Goal: Information Seeking & Learning: Check status

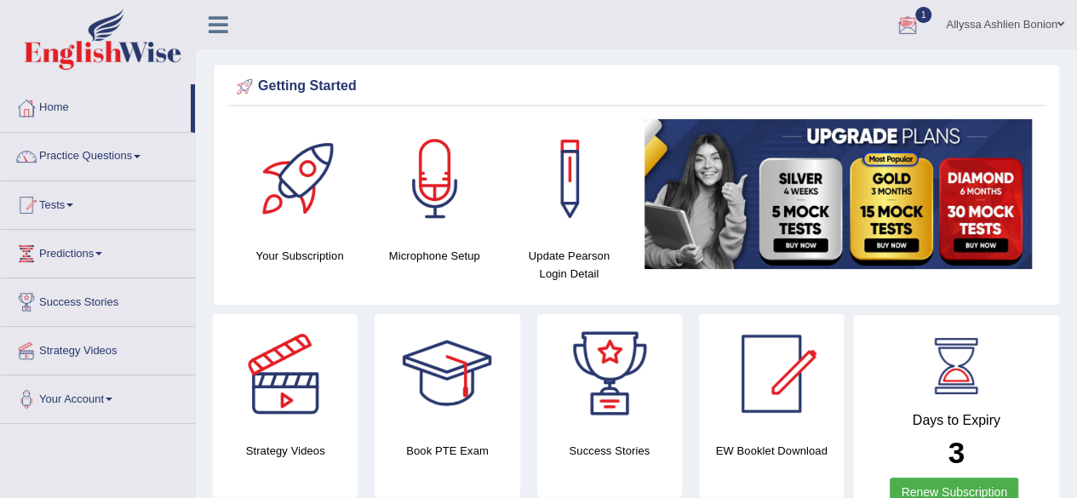
click at [905, 16] on div at bounding box center [908, 26] width 26 height 26
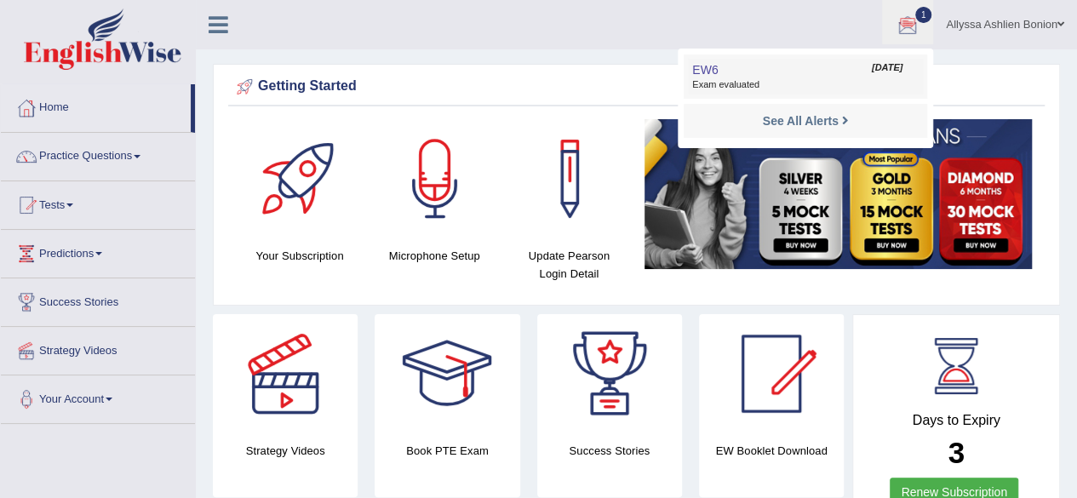
click at [704, 65] on span "EW6" at bounding box center [705, 70] width 26 height 14
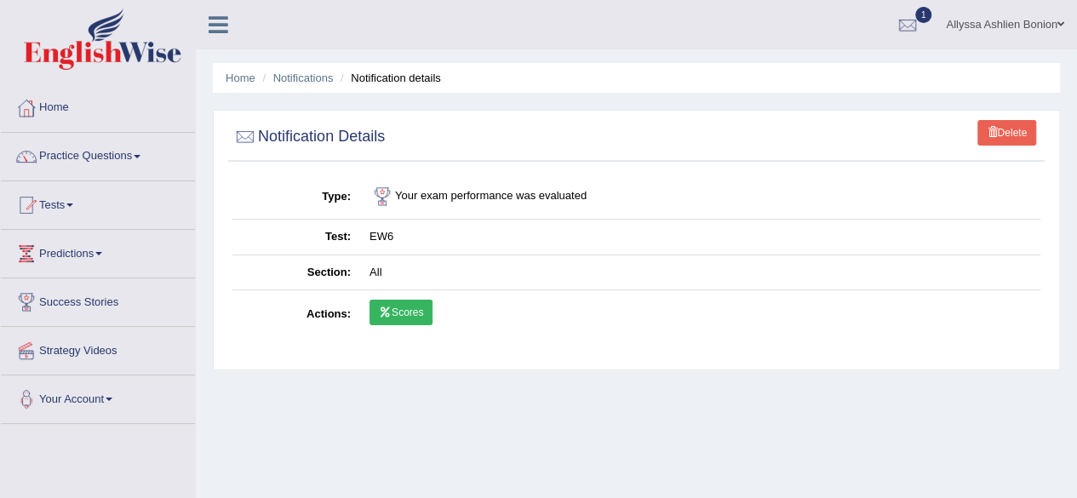
click at [409, 311] on link "Scores" at bounding box center [401, 313] width 63 height 26
click at [907, 14] on div at bounding box center [908, 26] width 26 height 26
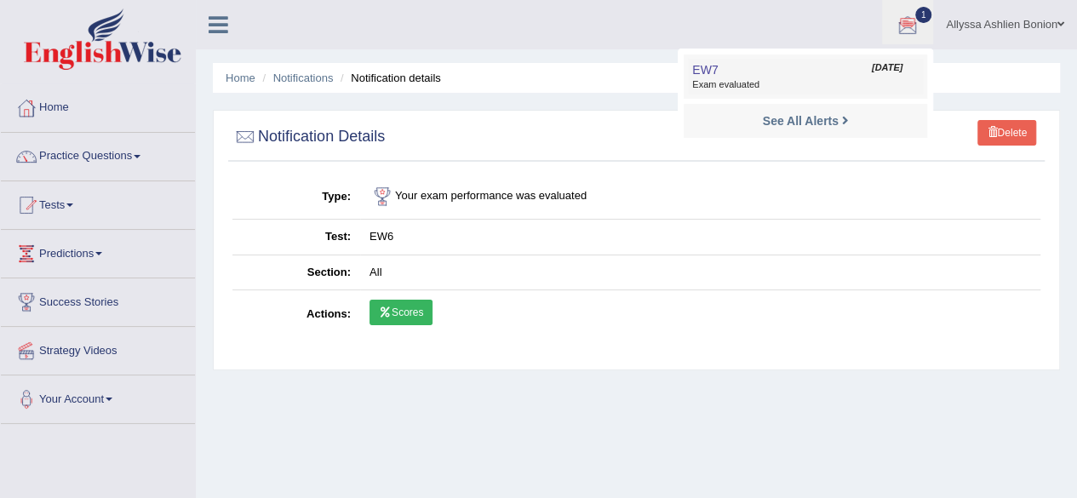
click at [870, 83] on span "Exam evaluated" at bounding box center [805, 85] width 227 height 14
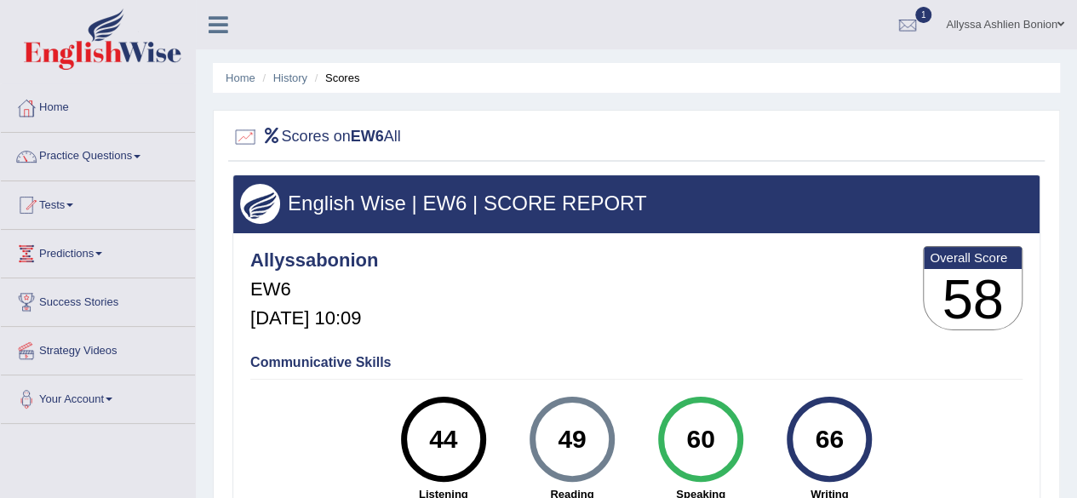
scroll to position [28, 0]
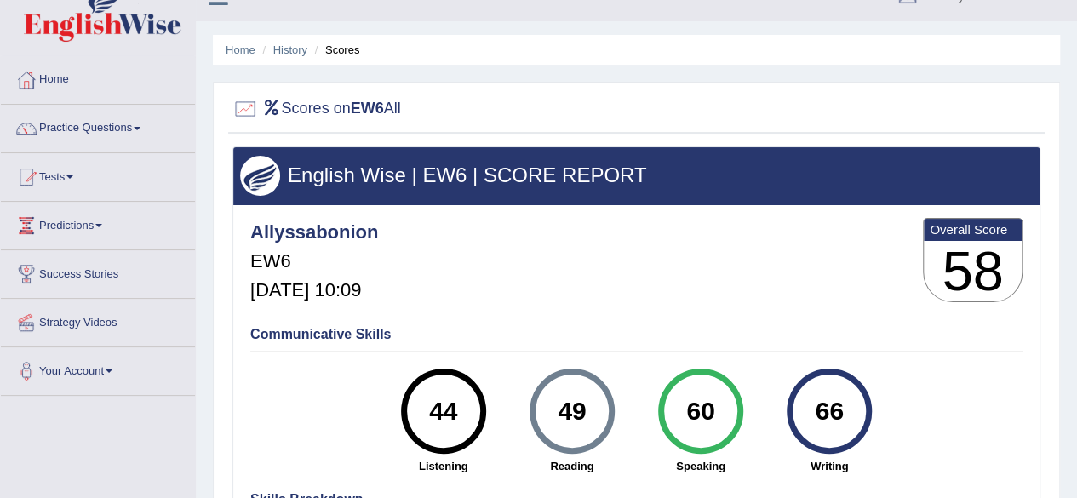
click at [365, 342] on div "Communicative Skills 44 Listening 49 Reading 60 Speaking 66 Writing" at bounding box center [636, 399] width 781 height 161
click at [67, 99] on li "Home" at bounding box center [98, 80] width 194 height 49
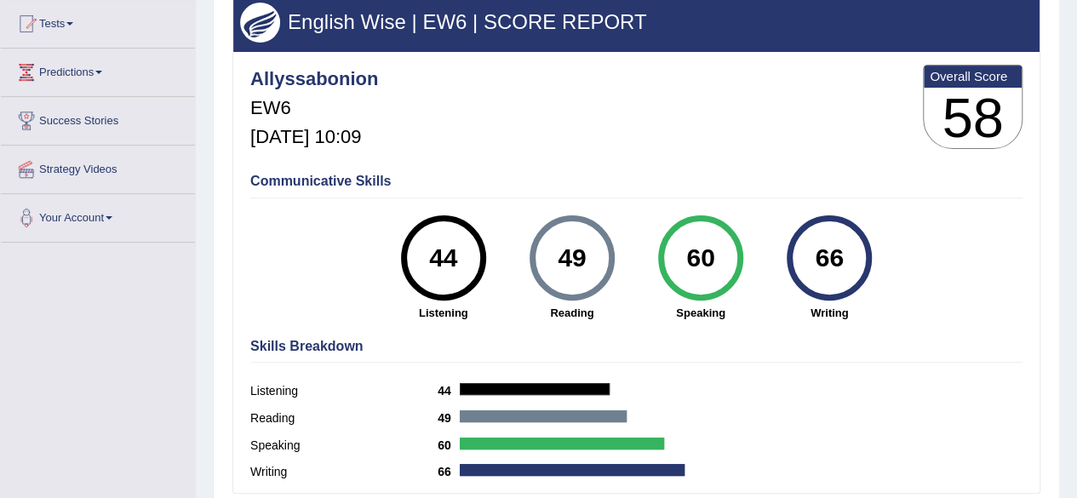
scroll to position [0, 0]
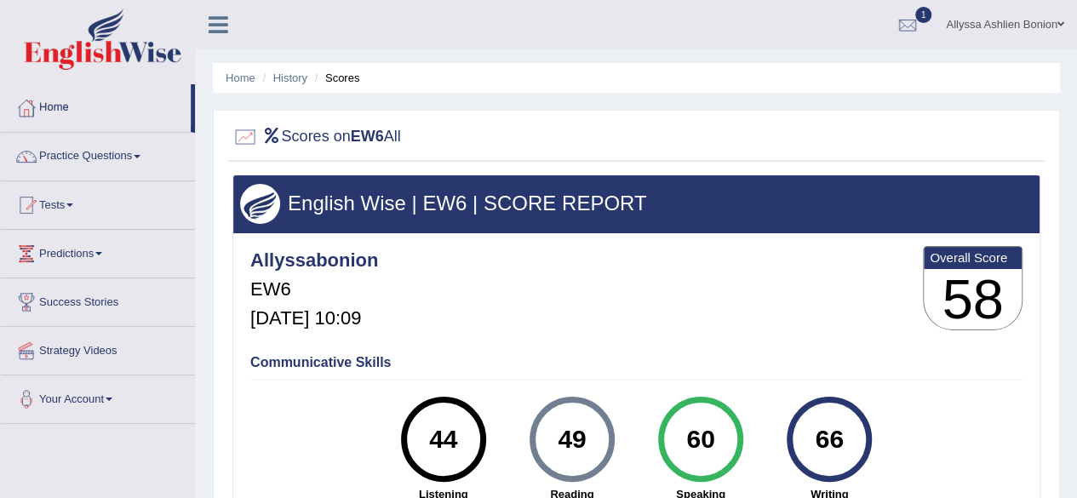
click at [57, 164] on link "Practice Questions" at bounding box center [98, 154] width 194 height 43
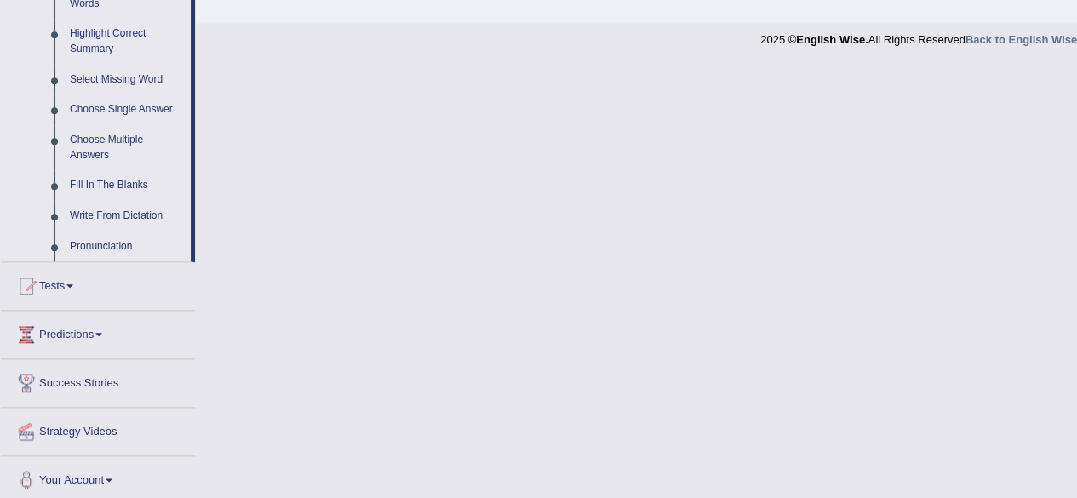
scroll to position [833, 0]
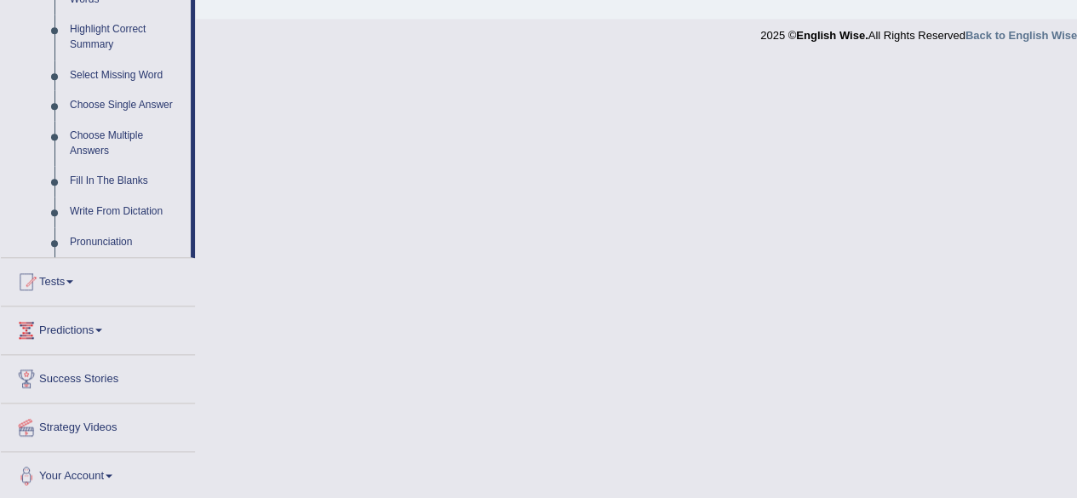
click at [70, 271] on link "Tests" at bounding box center [98, 279] width 194 height 43
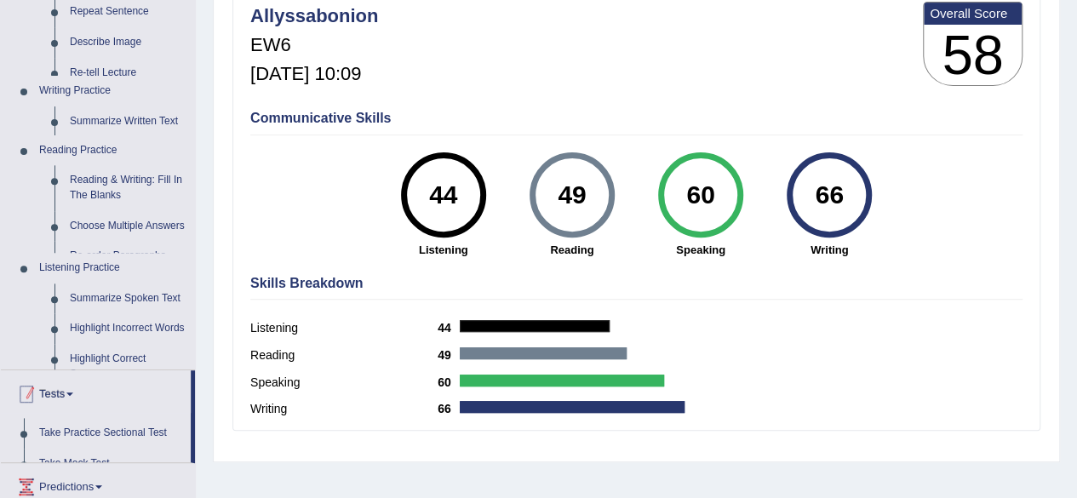
scroll to position [193, 0]
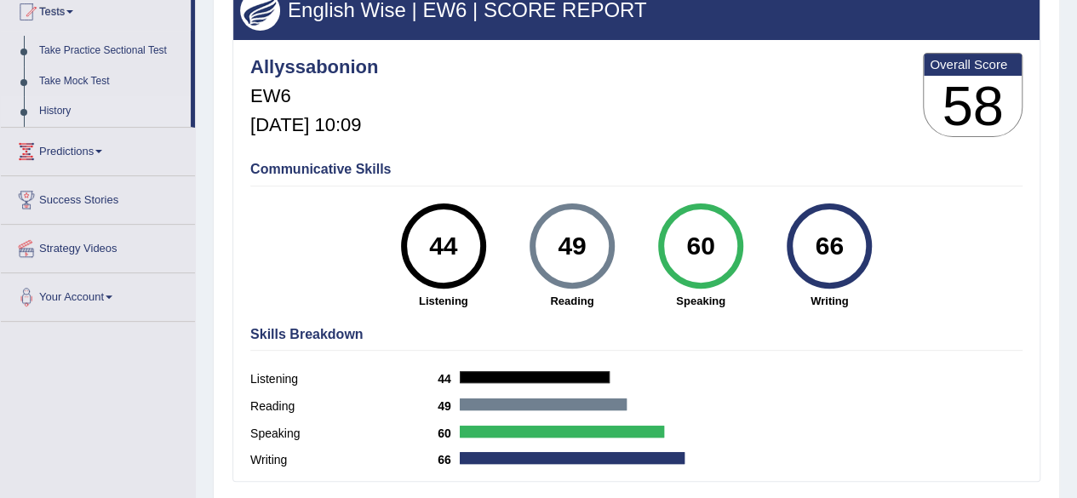
click at [60, 107] on link "History" at bounding box center [111, 111] width 159 height 31
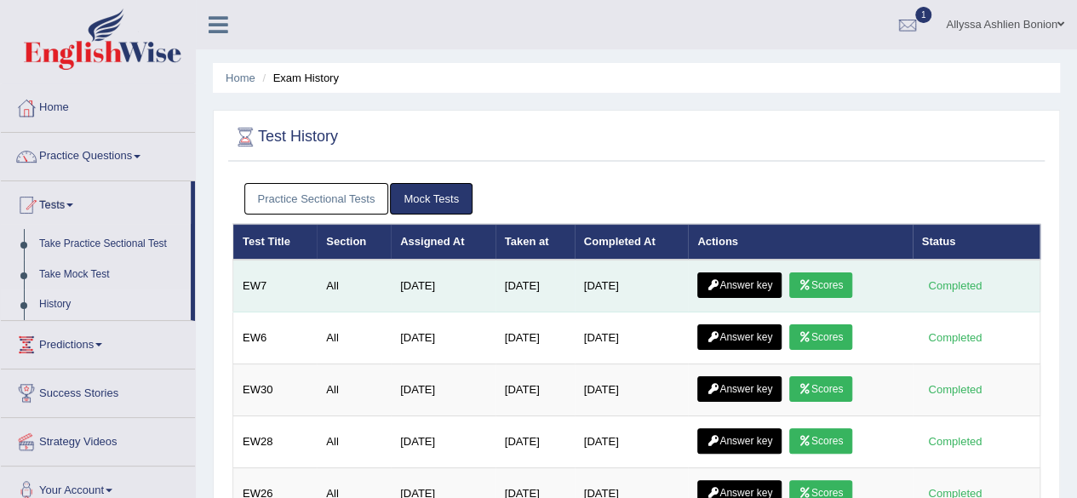
click at [758, 280] on link "Answer key" at bounding box center [740, 286] width 84 height 26
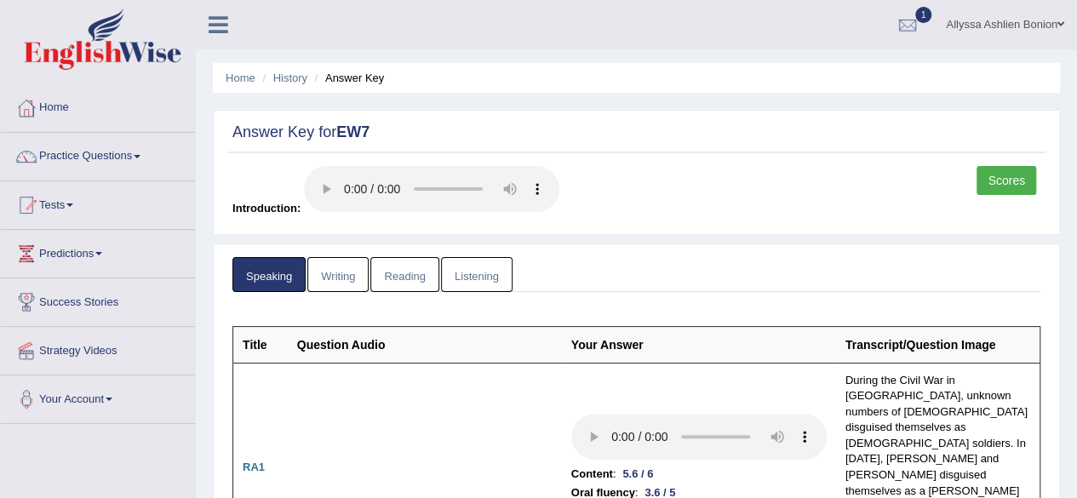
click at [332, 277] on link "Writing" at bounding box center [337, 274] width 61 height 35
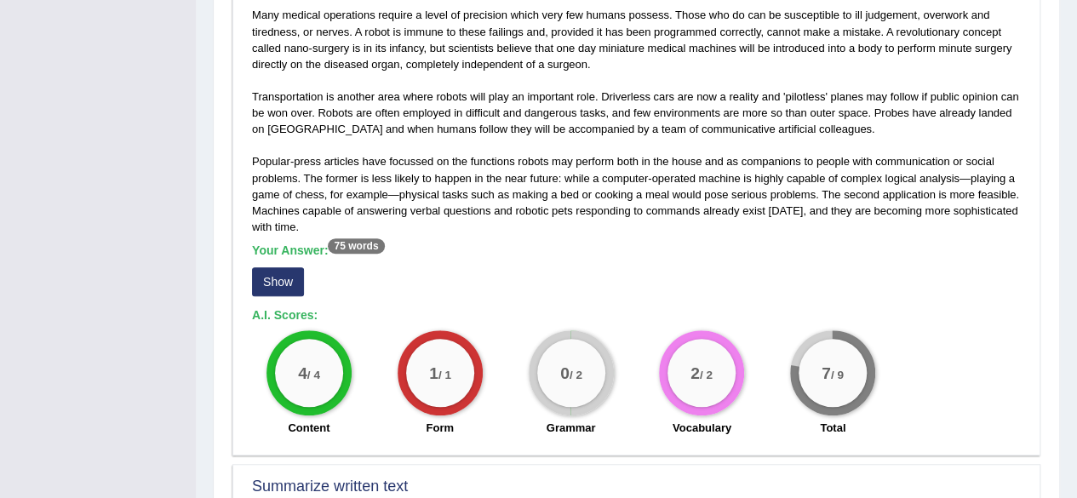
scroll to position [469, 0]
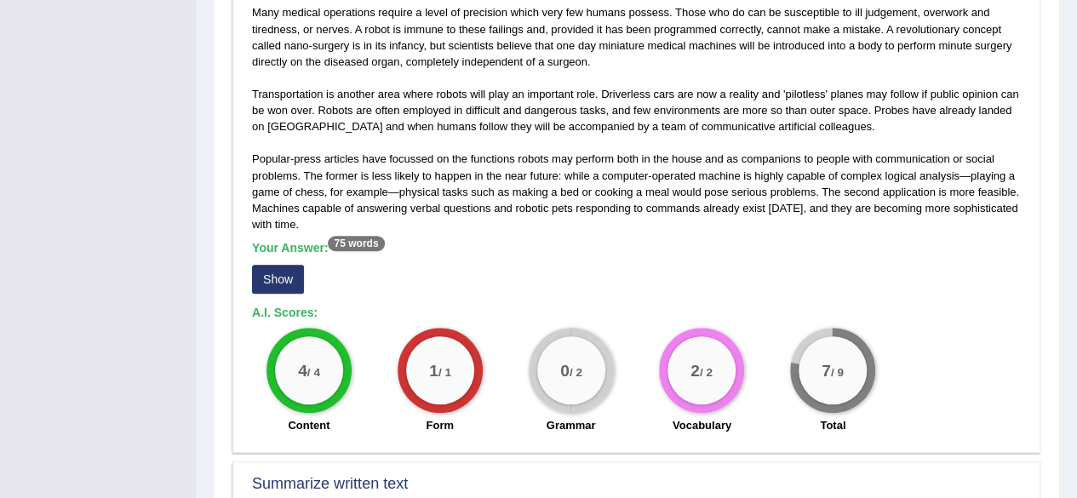
click at [263, 268] on button "Show" at bounding box center [278, 279] width 52 height 29
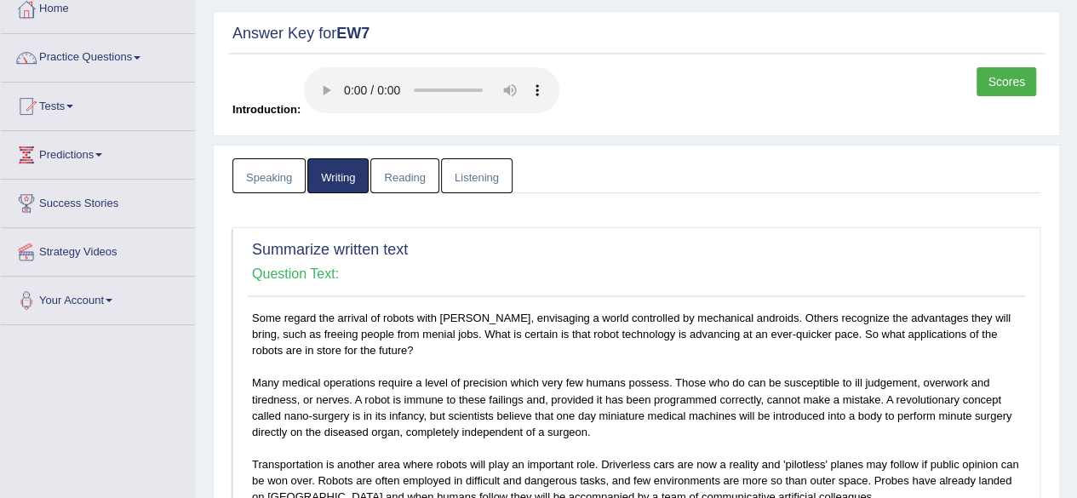
scroll to position [0, 0]
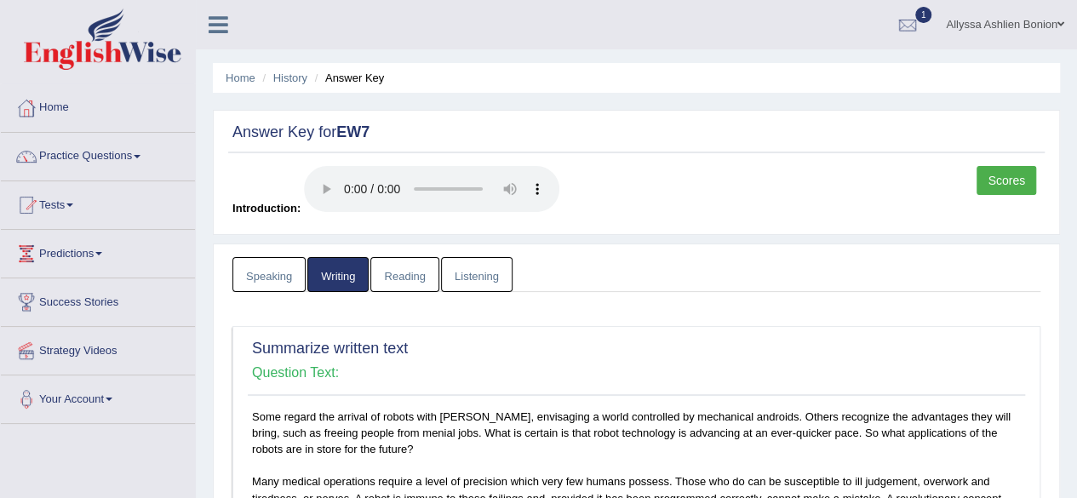
click at [409, 277] on link "Reading" at bounding box center [404, 274] width 68 height 35
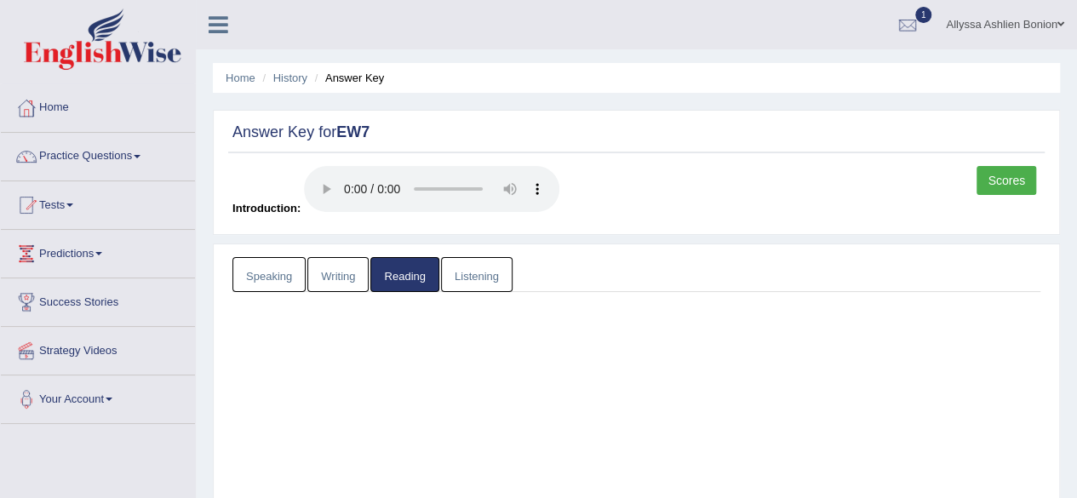
click at [409, 277] on link "Reading" at bounding box center [404, 274] width 68 height 35
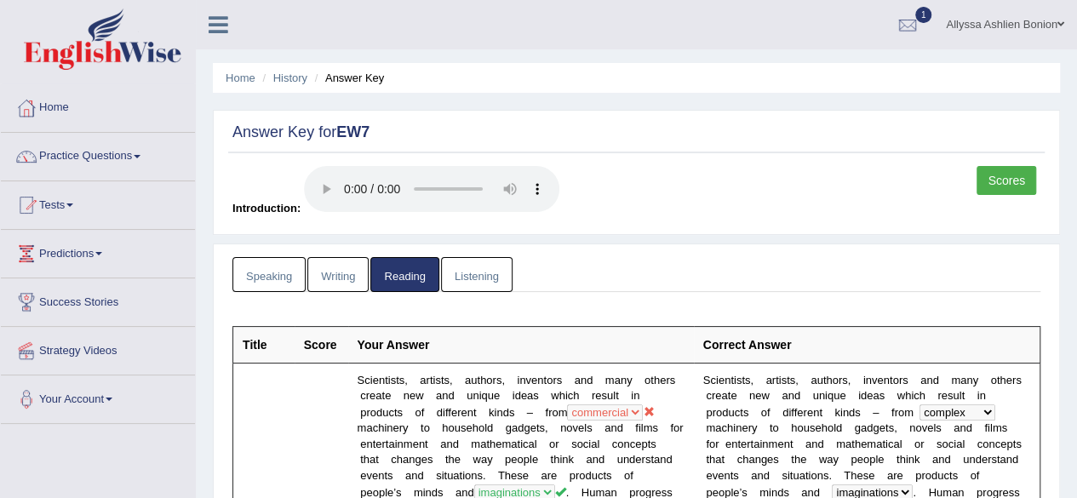
click at [484, 267] on link "Listening" at bounding box center [477, 274] width 72 height 35
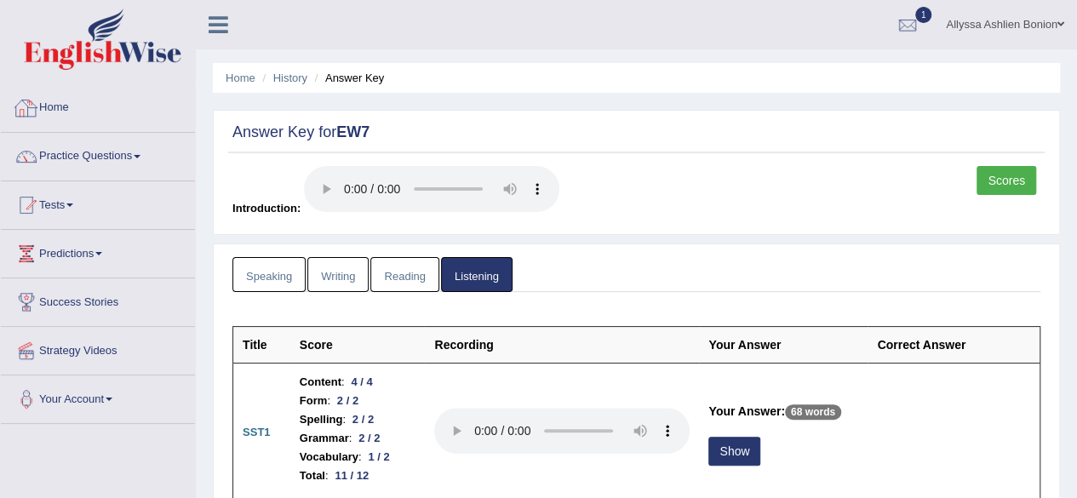
click at [49, 106] on link "Home" at bounding box center [98, 105] width 194 height 43
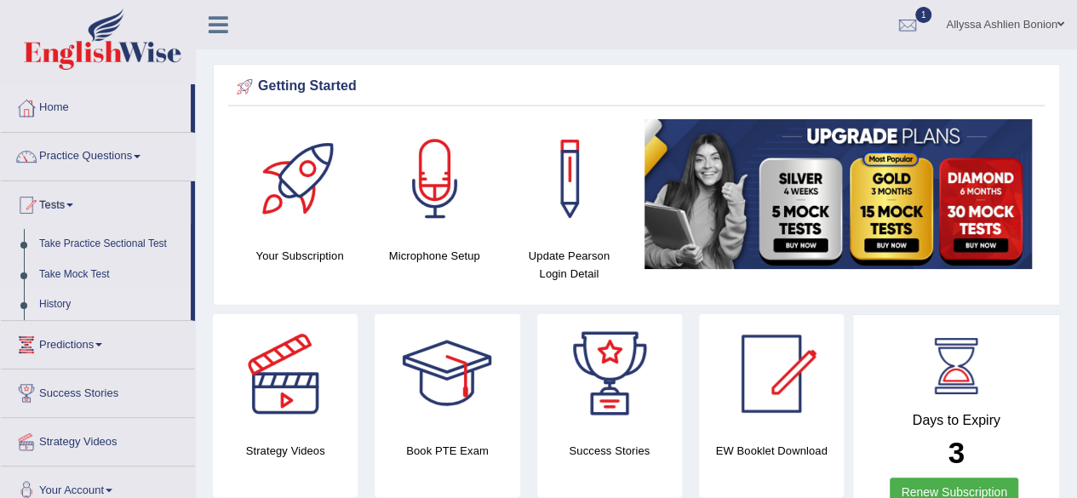
click at [66, 311] on link "History" at bounding box center [111, 305] width 159 height 31
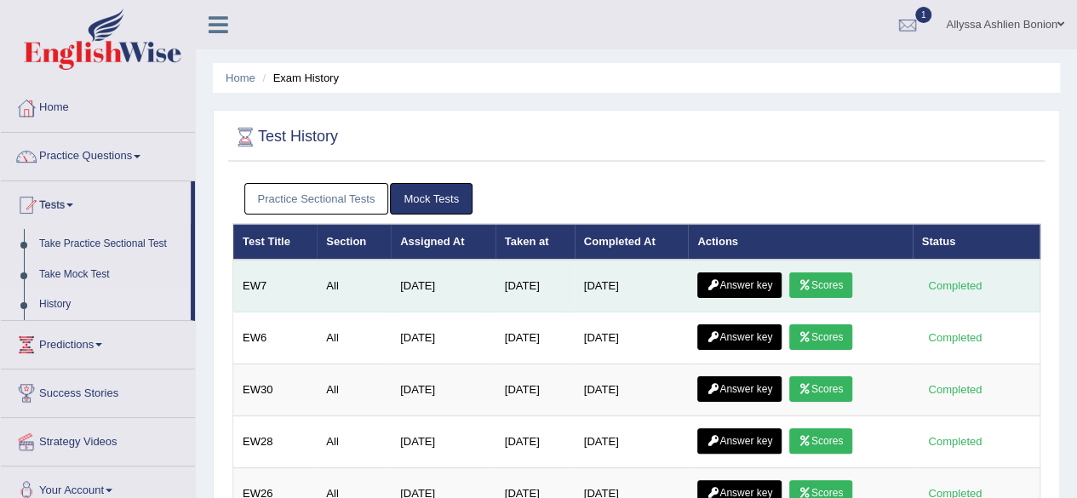
click at [820, 279] on link "Scores" at bounding box center [821, 286] width 63 height 26
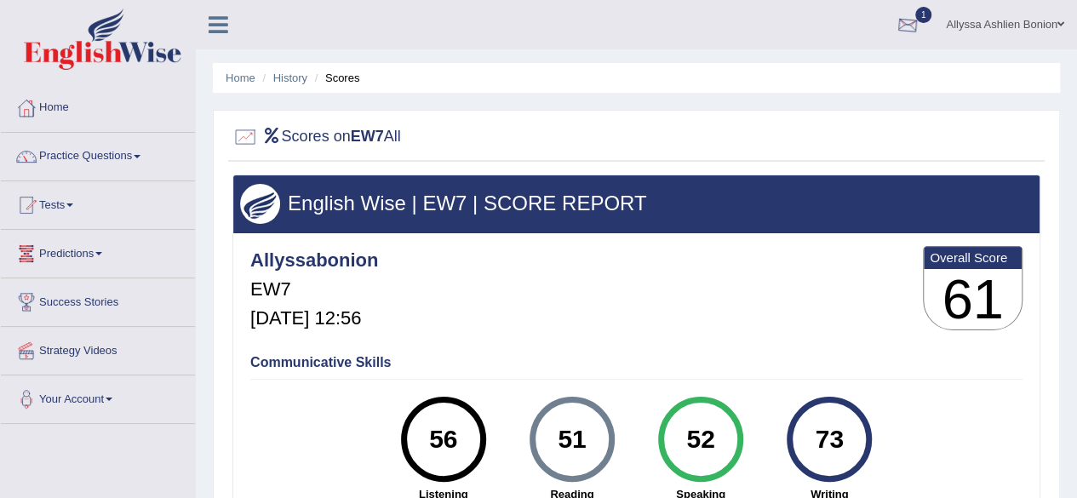
click at [907, 14] on div at bounding box center [908, 26] width 26 height 26
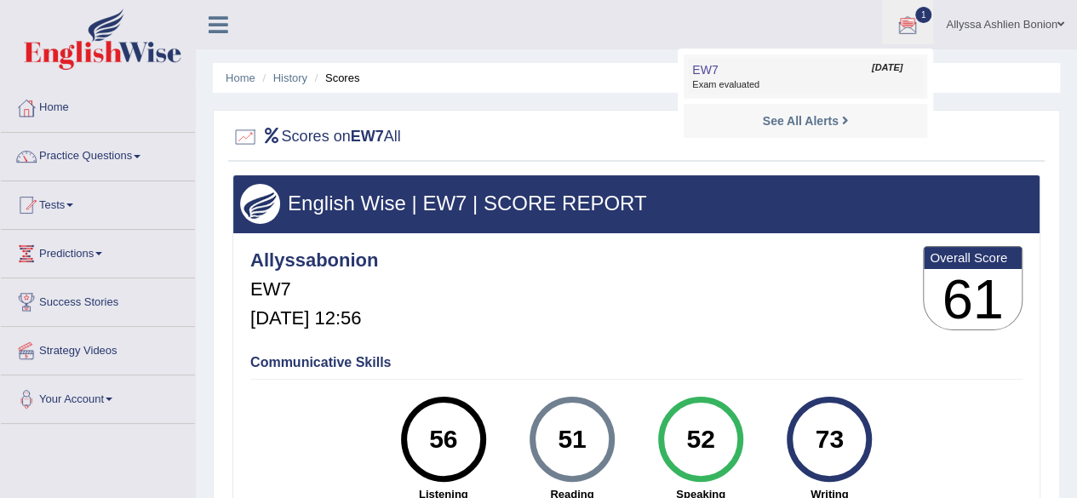
click at [747, 74] on link "EW7 [DATE] Exam evaluated" at bounding box center [805, 77] width 235 height 36
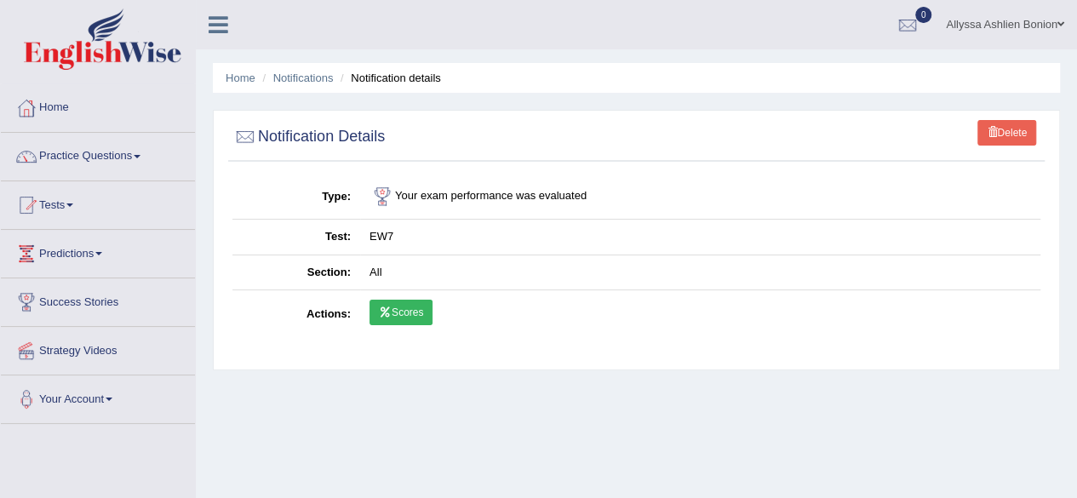
click at [384, 303] on link "Scores" at bounding box center [401, 313] width 63 height 26
click at [66, 210] on link "Tests" at bounding box center [98, 202] width 194 height 43
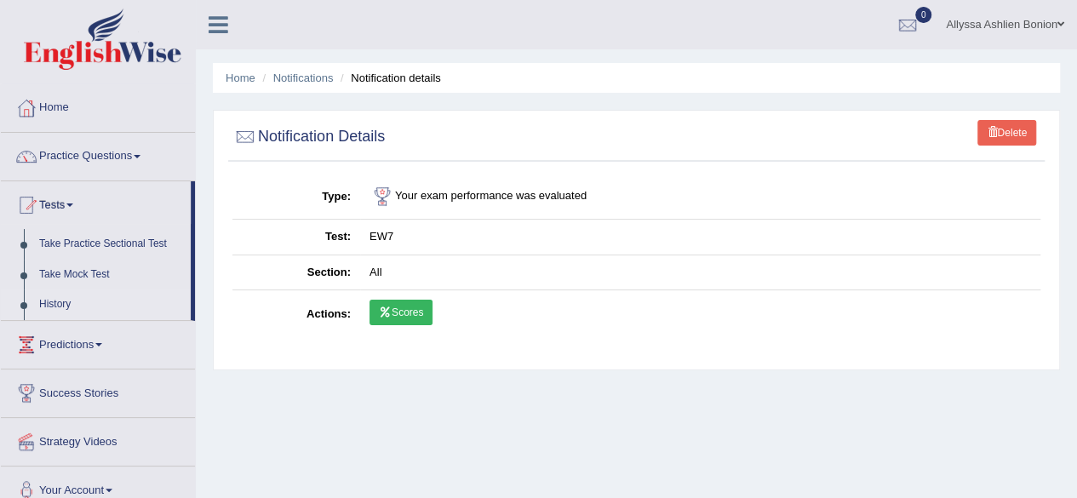
click at [63, 296] on link "History" at bounding box center [111, 305] width 159 height 31
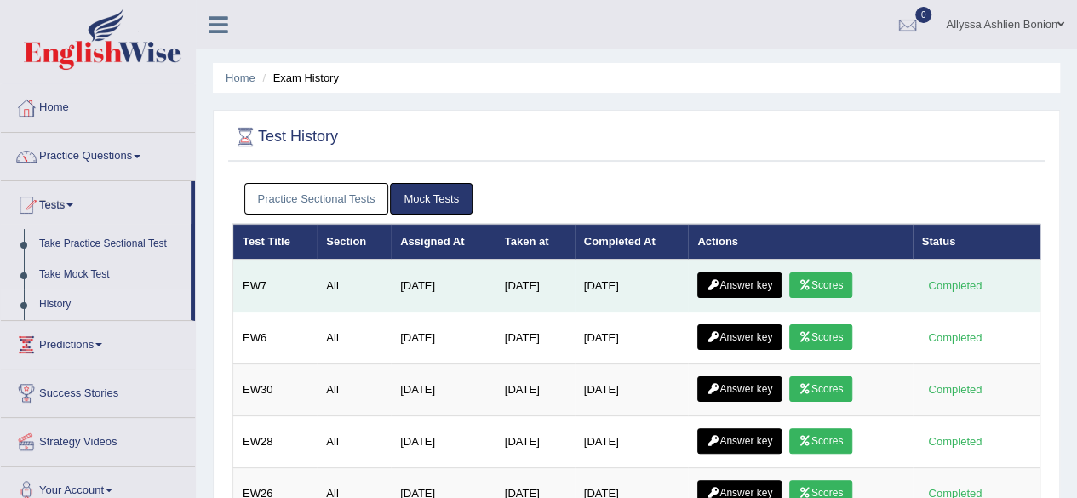
click at [738, 277] on link "Answer key" at bounding box center [740, 286] width 84 height 26
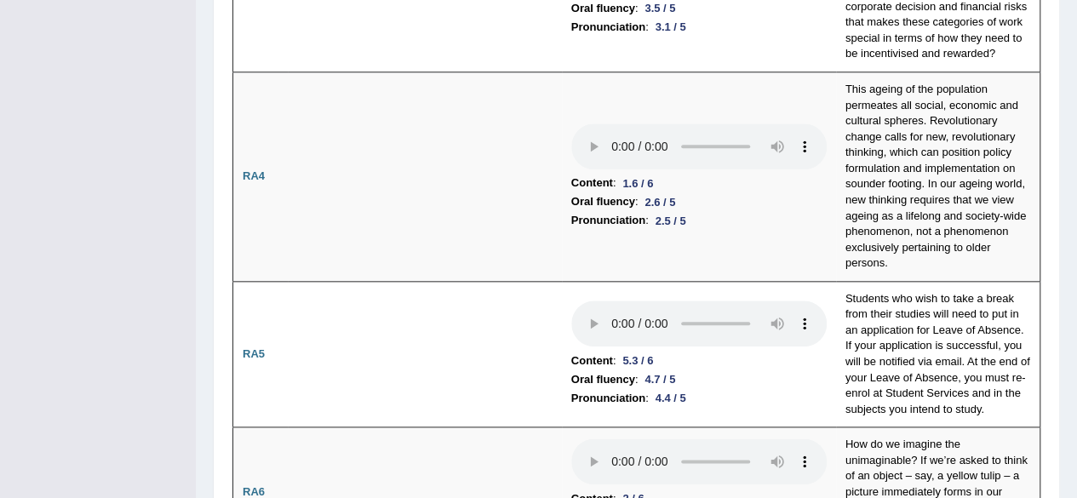
scroll to position [840, 0]
click at [514, 331] on td at bounding box center [425, 354] width 274 height 146
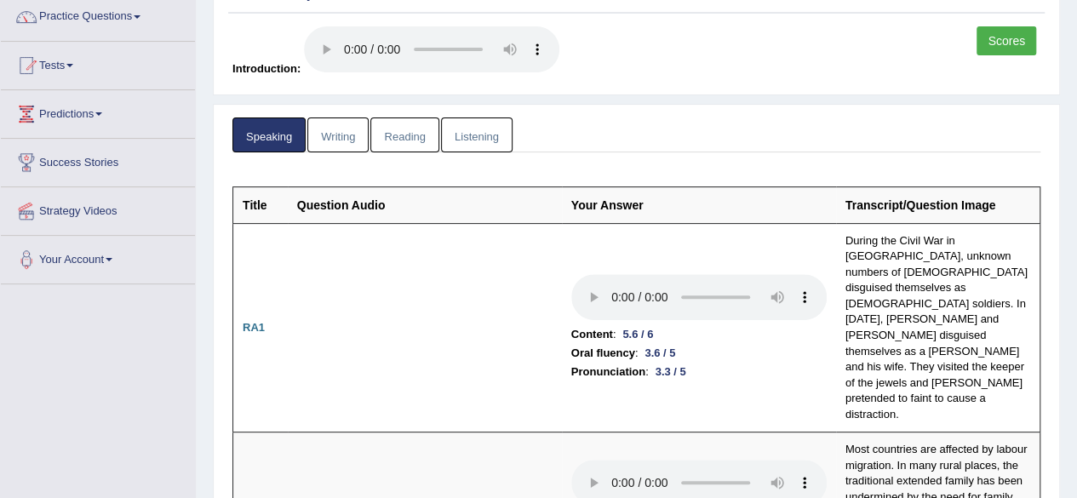
scroll to position [0, 0]
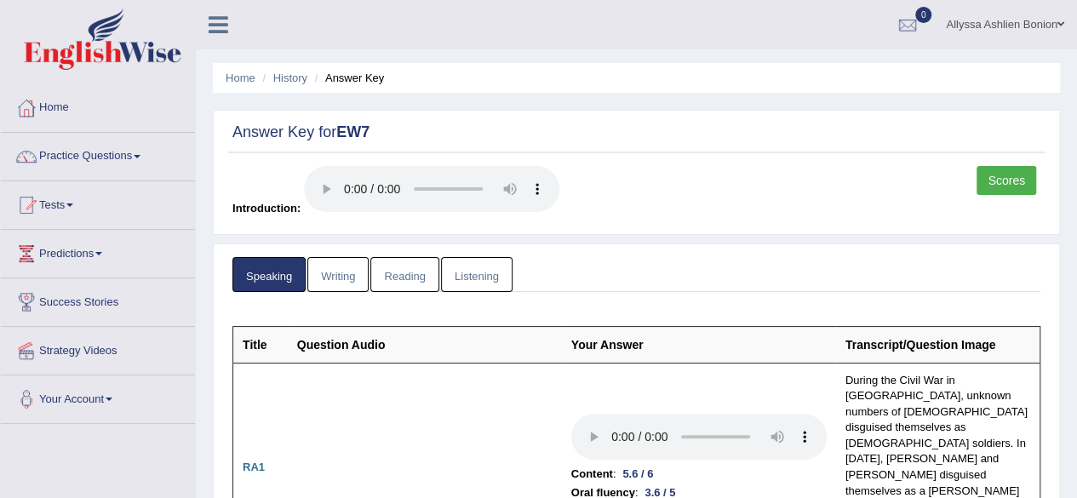
click at [330, 274] on link "Writing" at bounding box center [337, 274] width 61 height 35
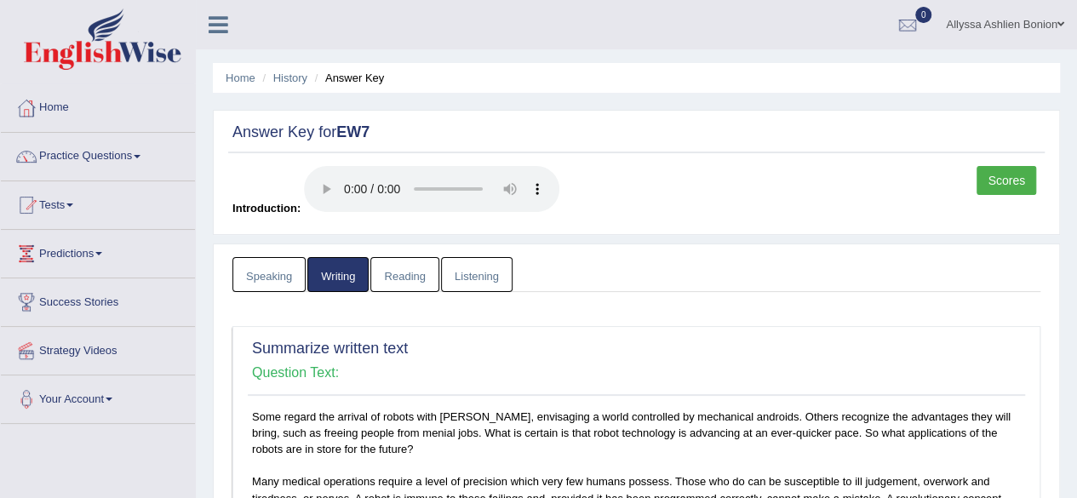
click at [405, 273] on link "Reading" at bounding box center [404, 274] width 68 height 35
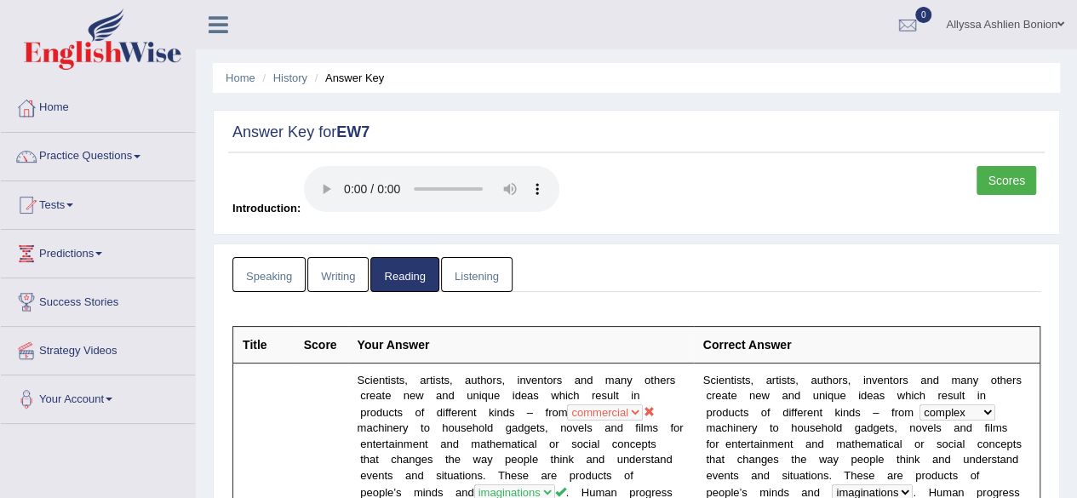
click at [1001, 175] on link "Scores" at bounding box center [1007, 180] width 60 height 29
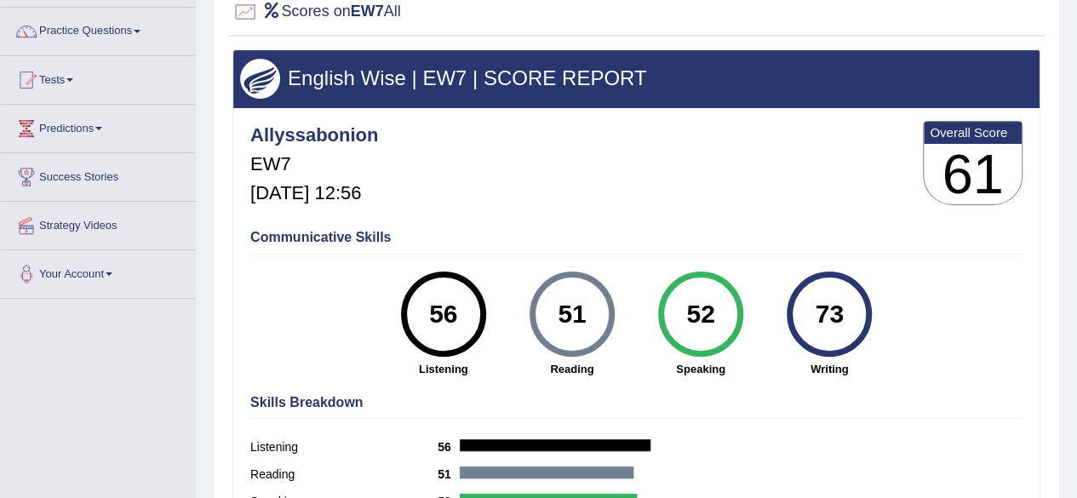
scroll to position [124, 0]
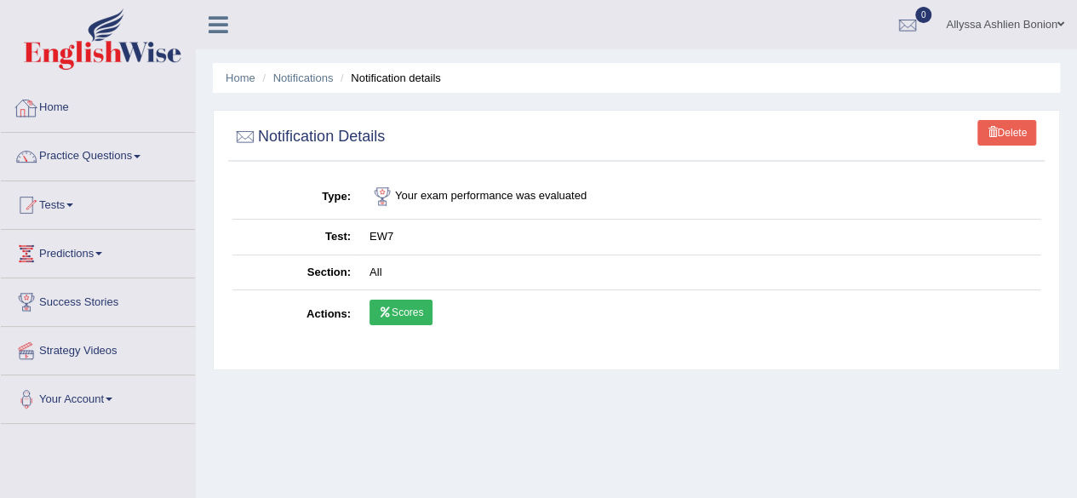
click at [63, 102] on link "Home" at bounding box center [98, 105] width 194 height 43
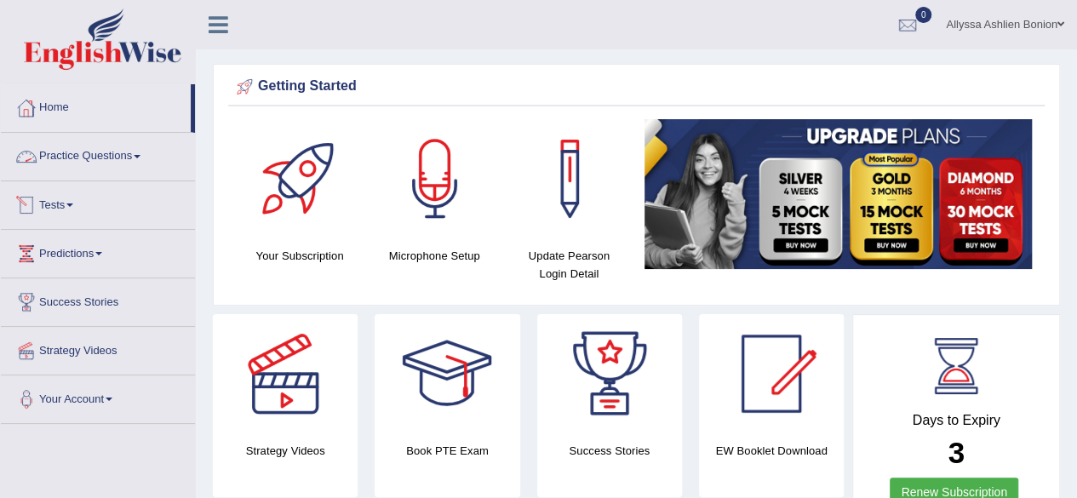
click at [85, 120] on link "Home" at bounding box center [96, 105] width 190 height 43
click at [26, 190] on link "Tests" at bounding box center [98, 202] width 194 height 43
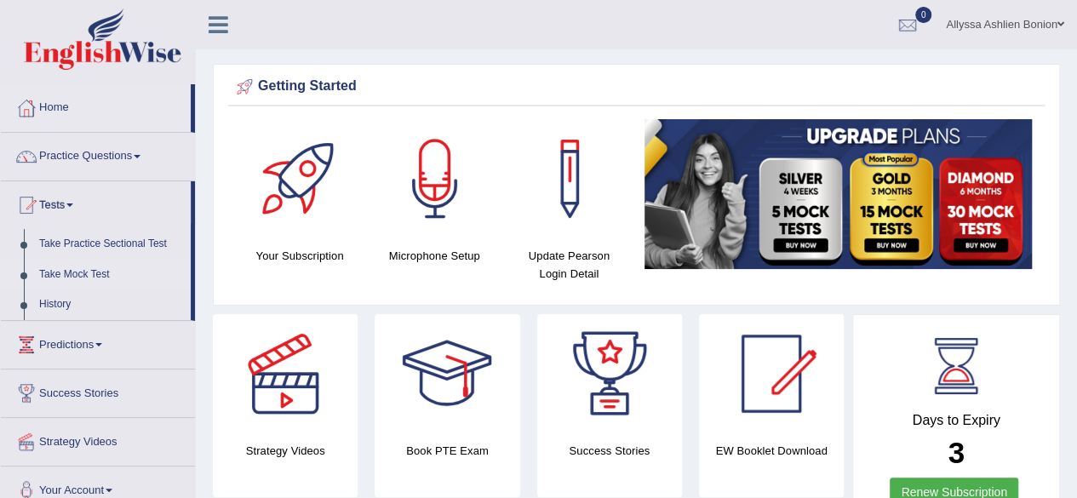
click at [36, 287] on link "Take Mock Test" at bounding box center [111, 275] width 159 height 31
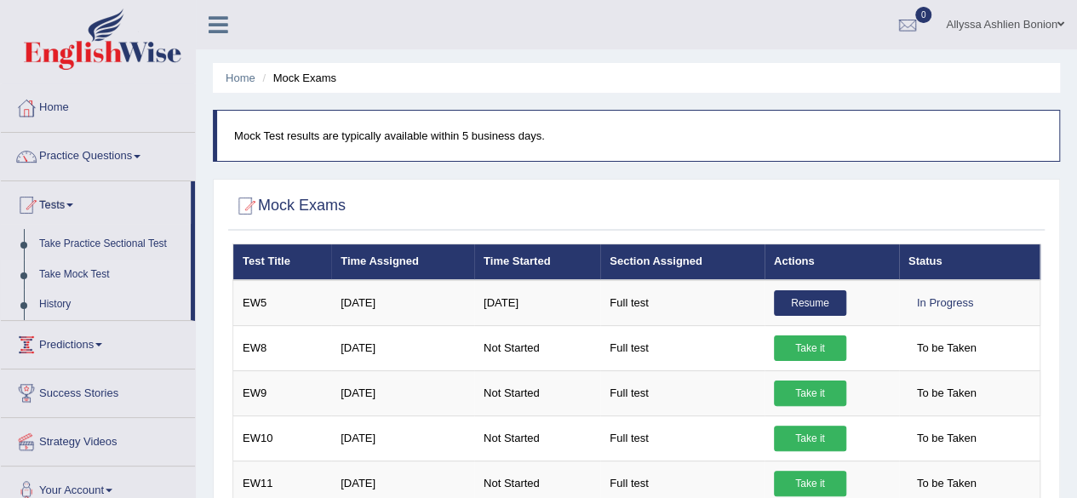
click at [101, 307] on link "History" at bounding box center [111, 305] width 159 height 31
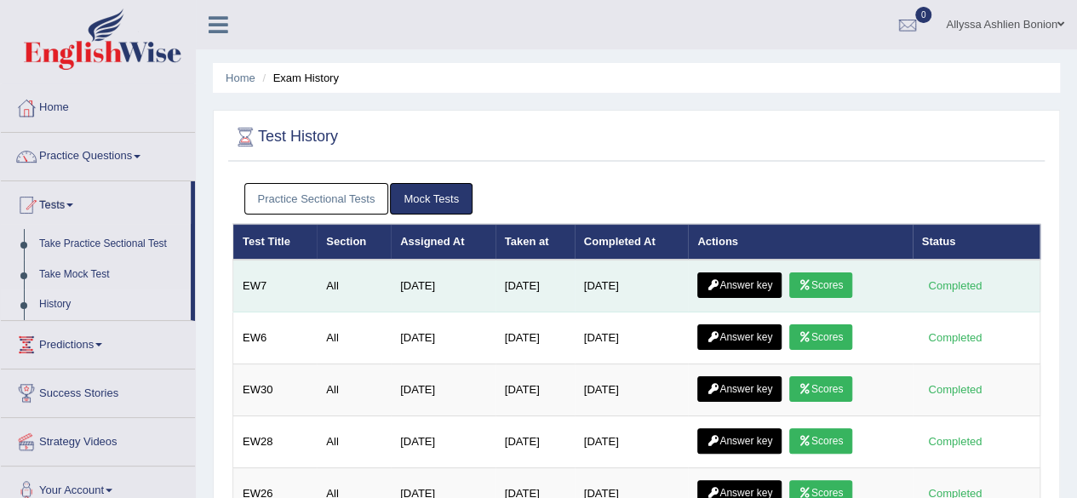
click at [820, 280] on link "Scores" at bounding box center [821, 286] width 63 height 26
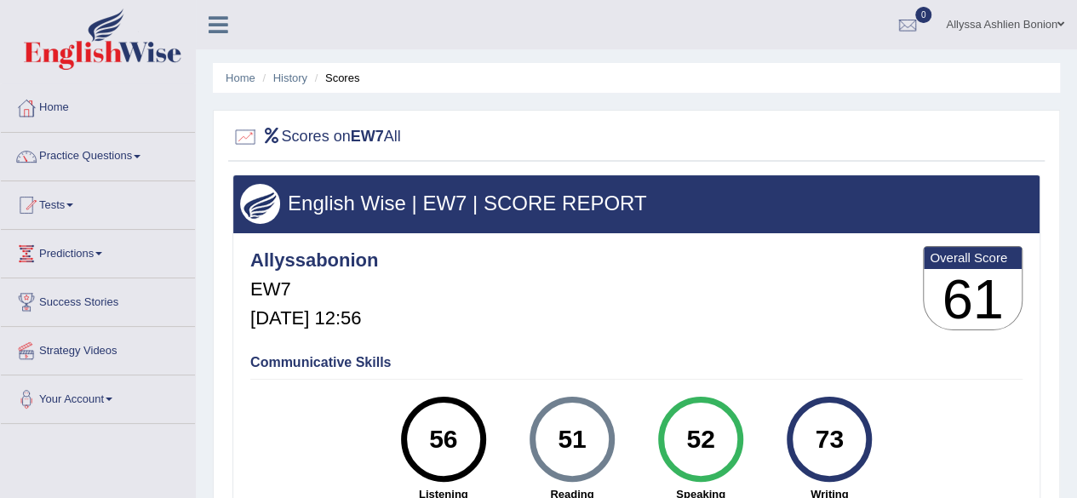
click at [81, 197] on link "Tests" at bounding box center [98, 202] width 194 height 43
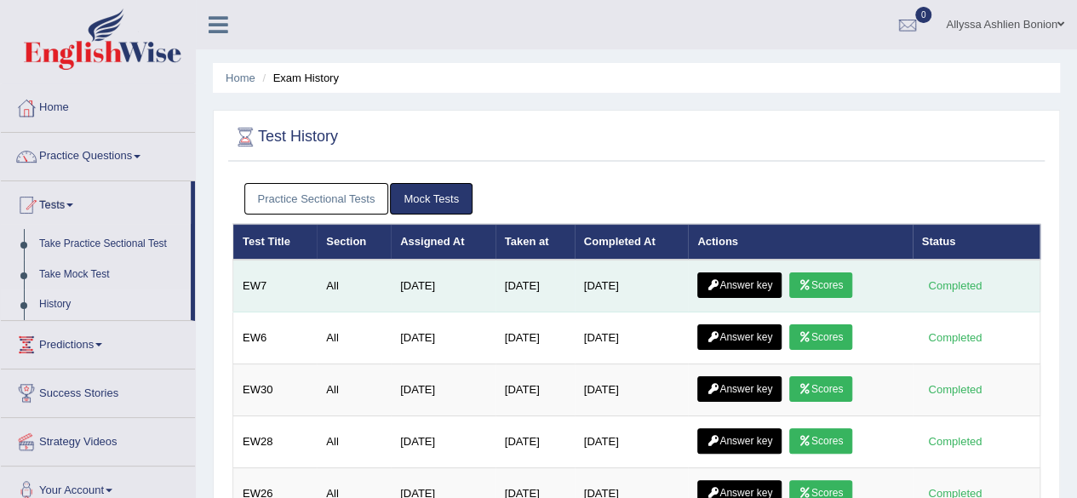
click at [722, 273] on link "Answer key" at bounding box center [740, 286] width 84 height 26
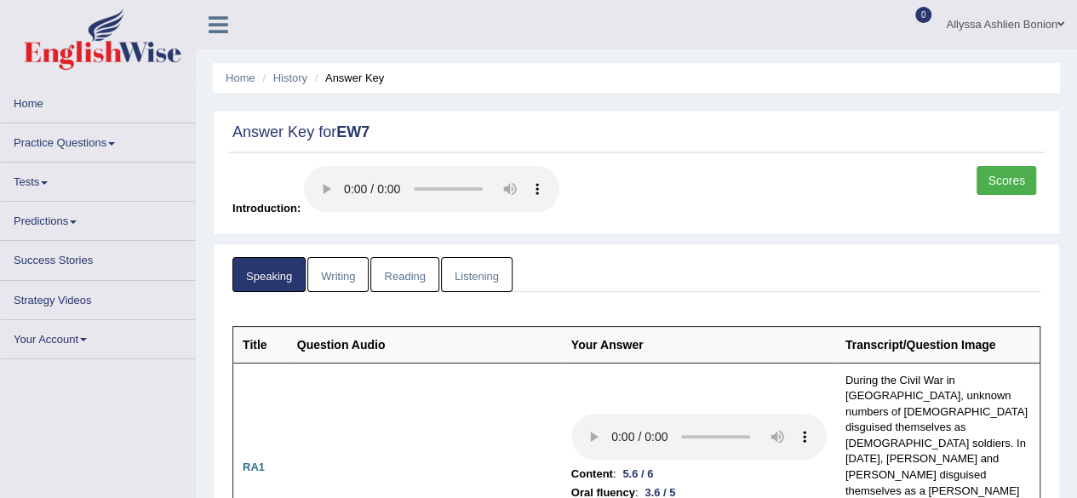
click at [336, 268] on link "Writing" at bounding box center [337, 274] width 61 height 35
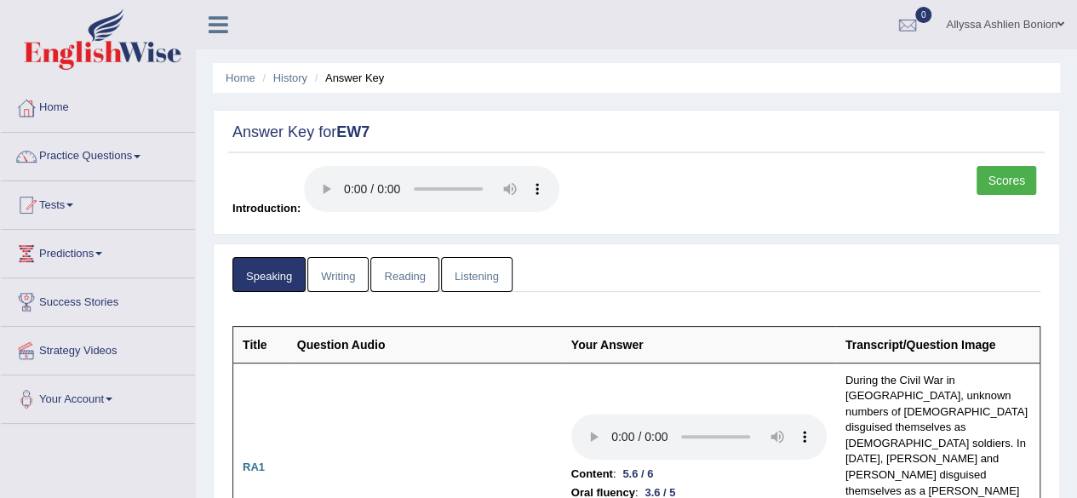
click at [346, 270] on link "Writing" at bounding box center [337, 274] width 61 height 35
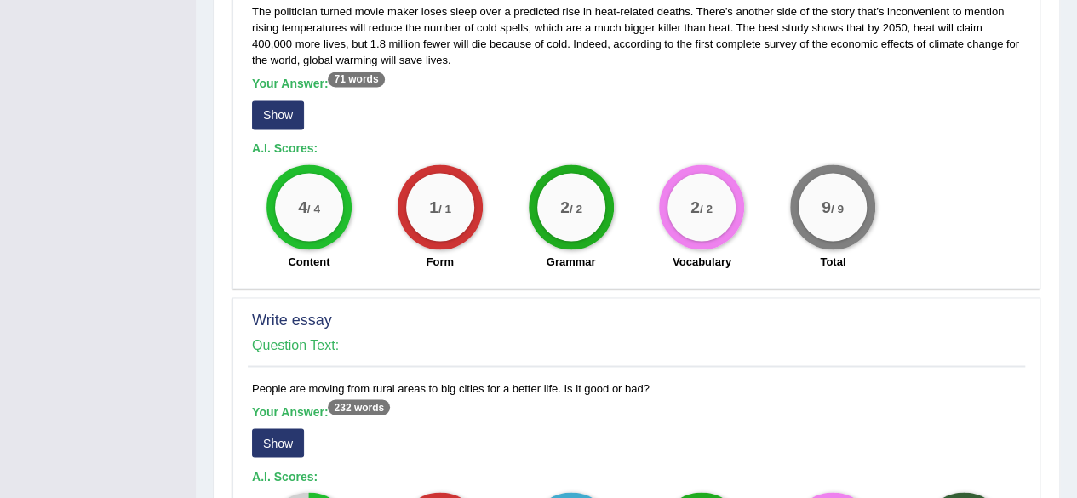
scroll to position [1300, 0]
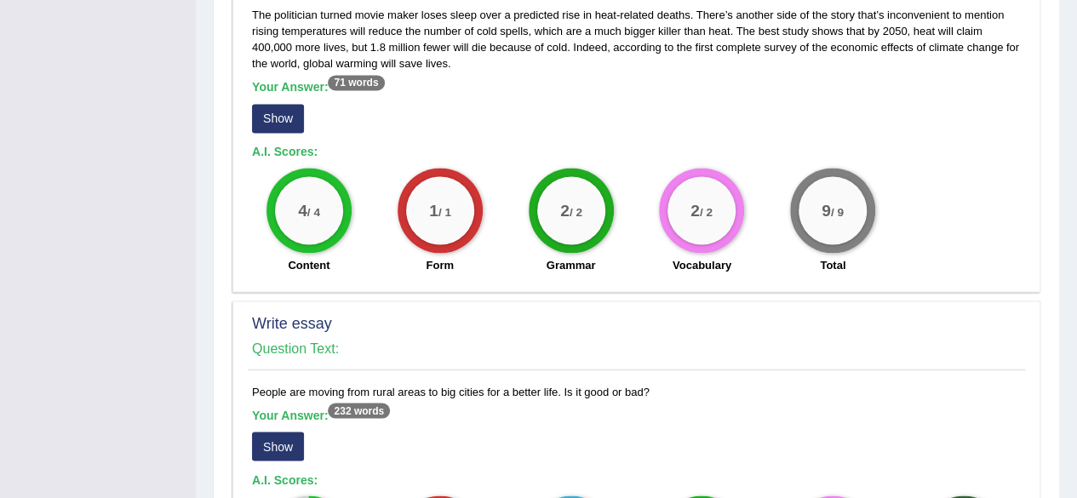
click at [286, 432] on button "Show" at bounding box center [278, 446] width 52 height 29
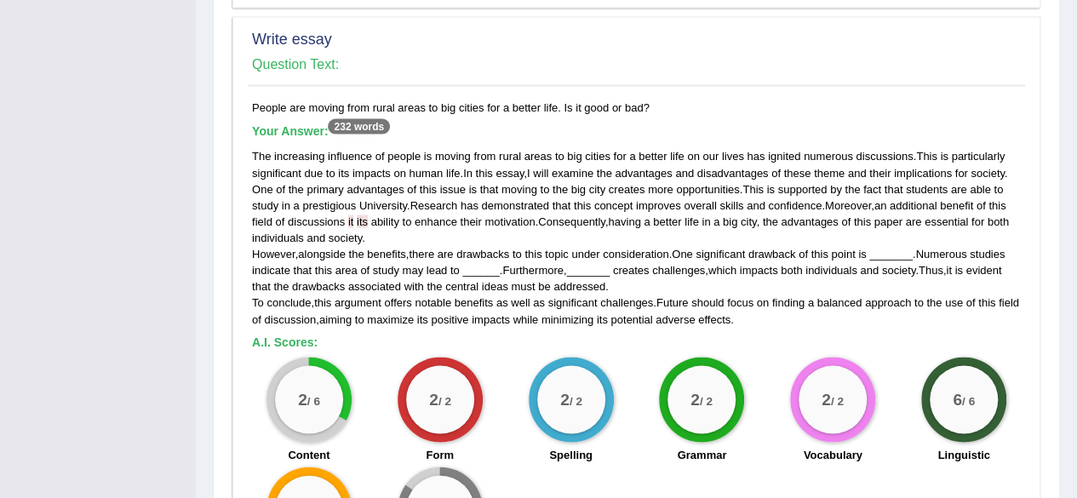
scroll to position [1586, 0]
